Goal: Obtain resource: Download file/media

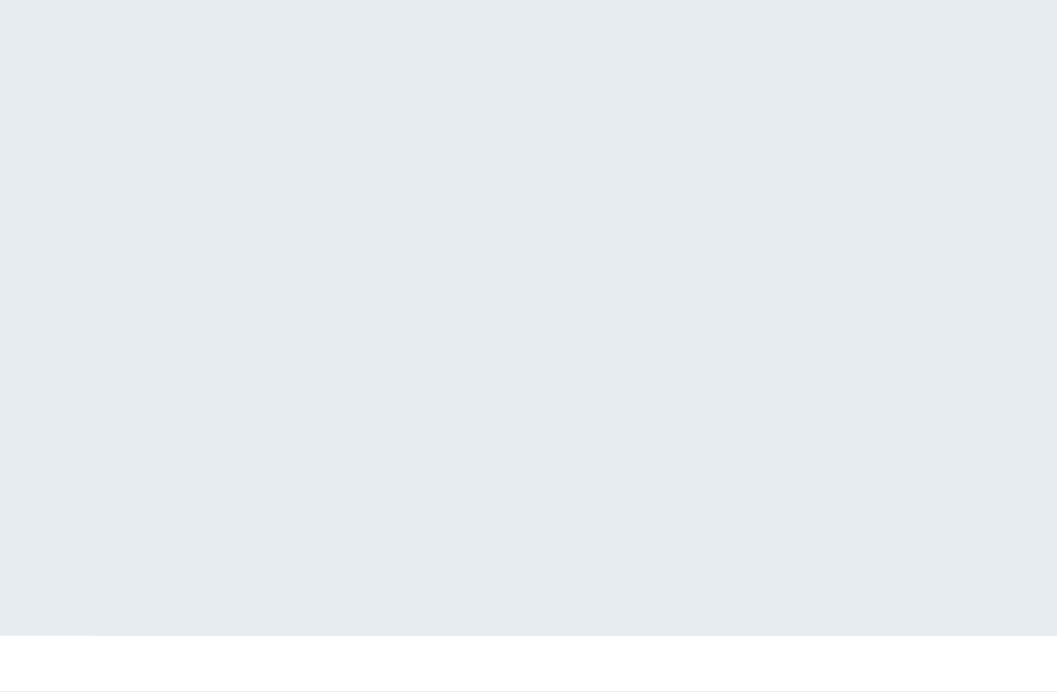
scroll to position [295, 75]
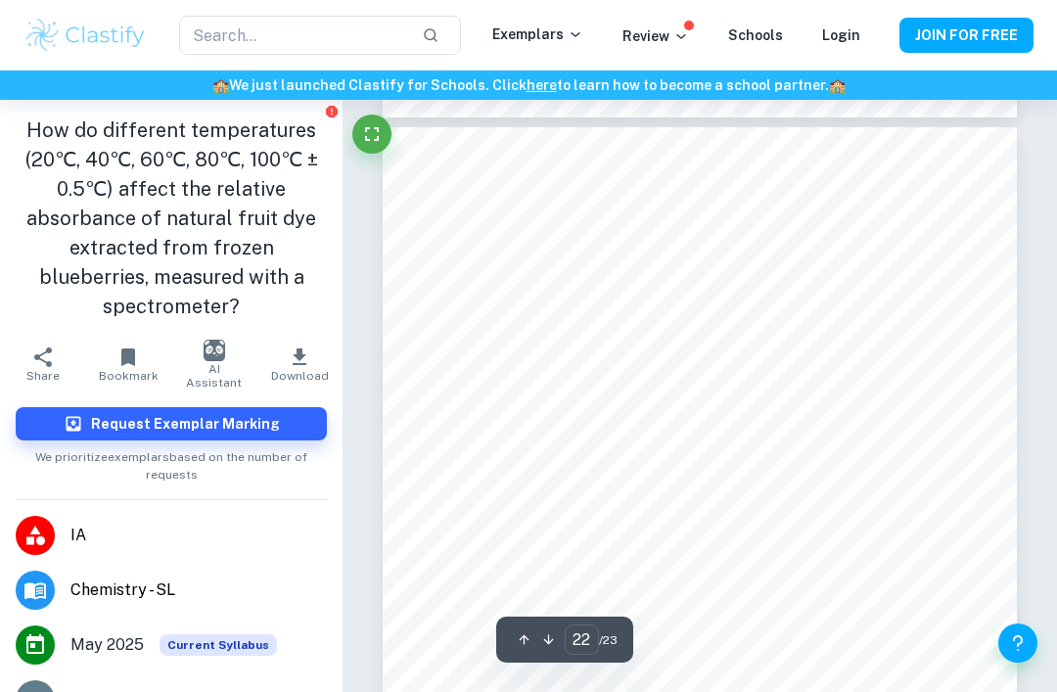
scroll to position [17951, 0]
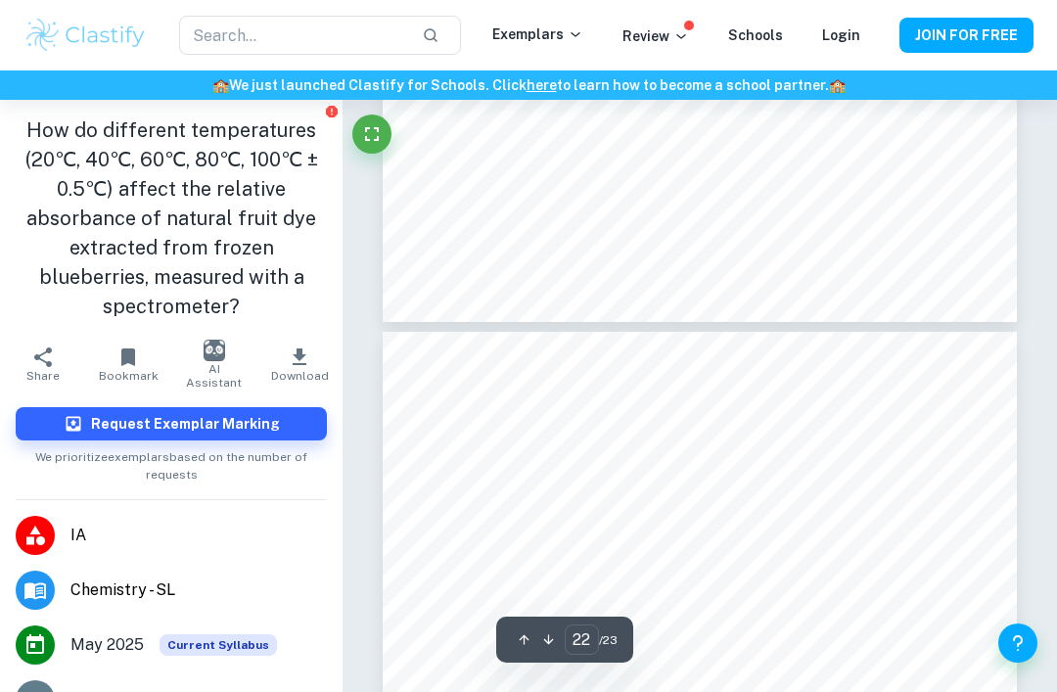
type input "21"
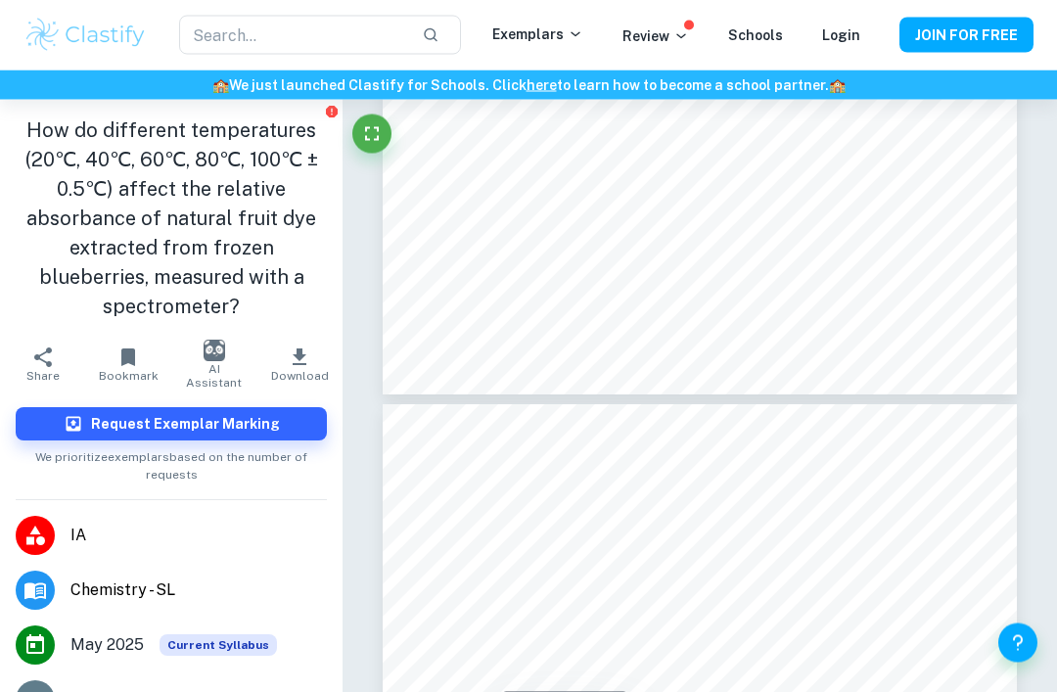
scroll to position [17676, 0]
click at [299, 349] on icon "button" at bounding box center [300, 357] width 14 height 17
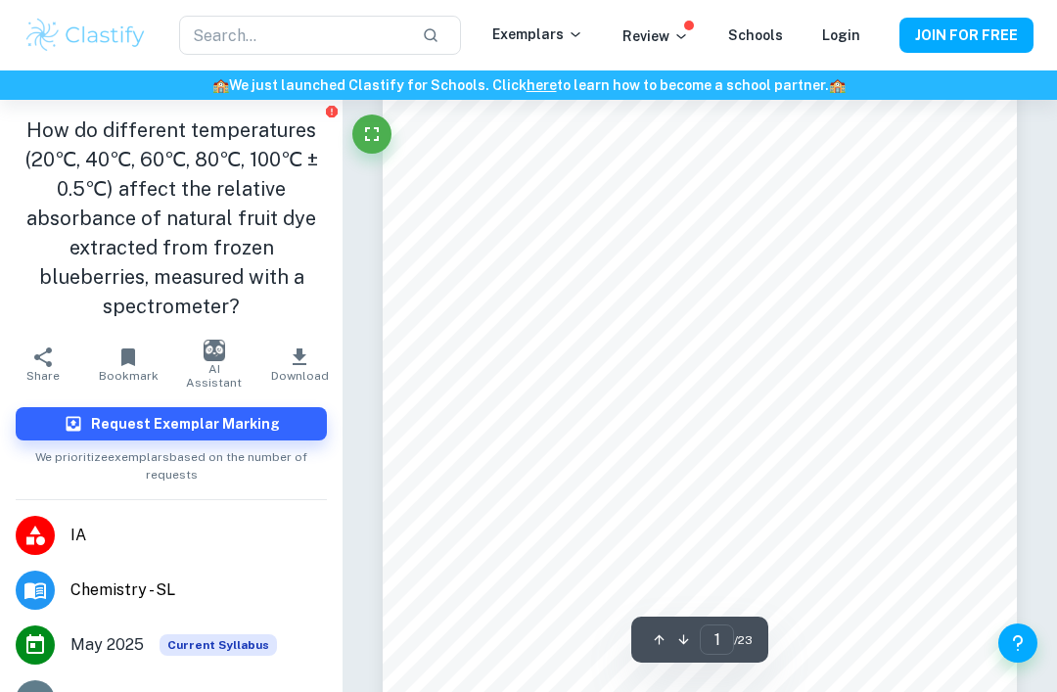
scroll to position [134, 0]
